Goal: Information Seeking & Learning: Learn about a topic

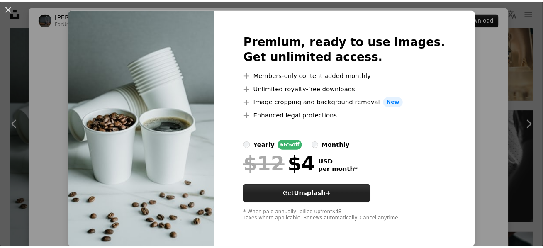
scroll to position [18, 0]
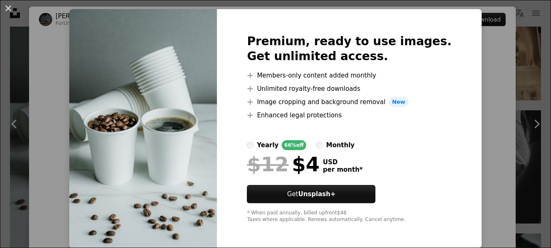
click at [491, 22] on div "An X shape Premium, ready to use images. Get unlimited access. A plus sign Memb…" at bounding box center [275, 124] width 551 height 248
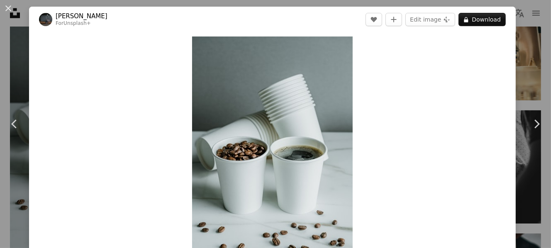
click at [84, 67] on div "Zoom in" at bounding box center [272, 156] width 486 height 249
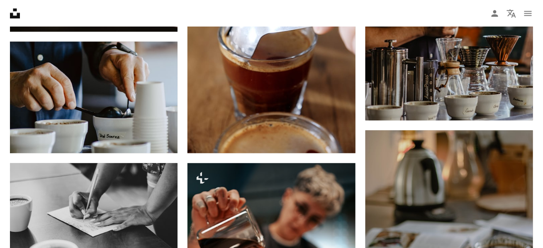
scroll to position [829, 0]
